Goal: Task Accomplishment & Management: Manage account settings

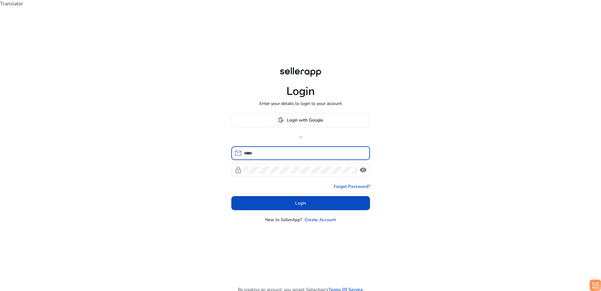
click at [276, 150] on input at bounding box center [304, 153] width 121 height 7
click at [263, 150] on input at bounding box center [304, 153] width 121 height 7
click at [260, 150] on input at bounding box center [304, 153] width 121 height 7
type input "**********"
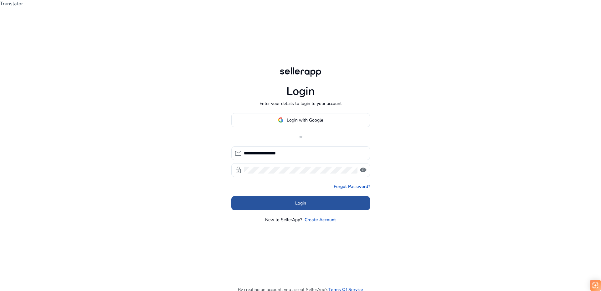
click at [305, 200] on span "Login" at bounding box center [300, 203] width 11 height 7
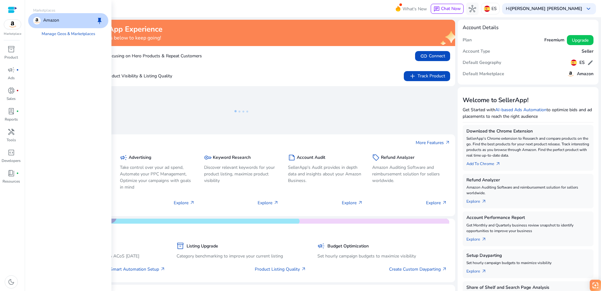
click at [11, 24] on img at bounding box center [12, 24] width 17 height 9
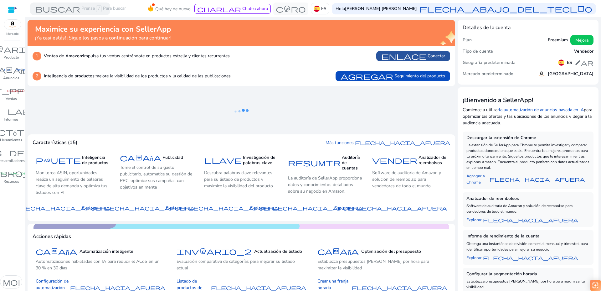
click at [424, 57] on font "enlace" at bounding box center [403, 56] width 45 height 9
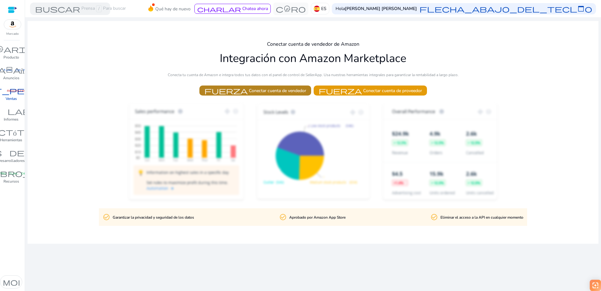
click at [270, 91] on font "Conectar cuenta de vendedor" at bounding box center [277, 91] width 57 height 6
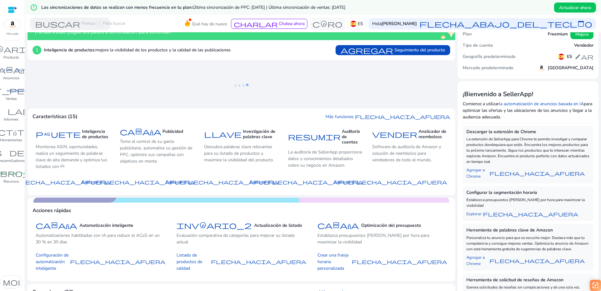
scroll to position [104, 0]
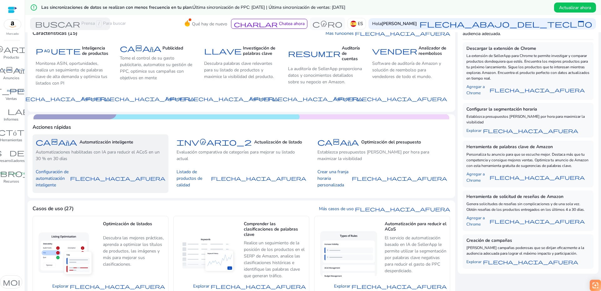
click at [89, 142] on font "Automatización inteligente" at bounding box center [106, 142] width 54 height 6
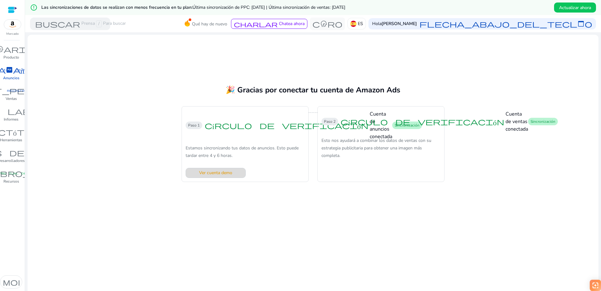
click at [216, 174] on font "Ver cuenta demo" at bounding box center [215, 173] width 33 height 6
click at [118, 90] on mat-card "🎉 Gracias por conectar tu cuenta de Amazon Ads Paso 1 círculo de verificación C…" at bounding box center [313, 170] width 571 height 270
